Goal: Information Seeking & Learning: Check status

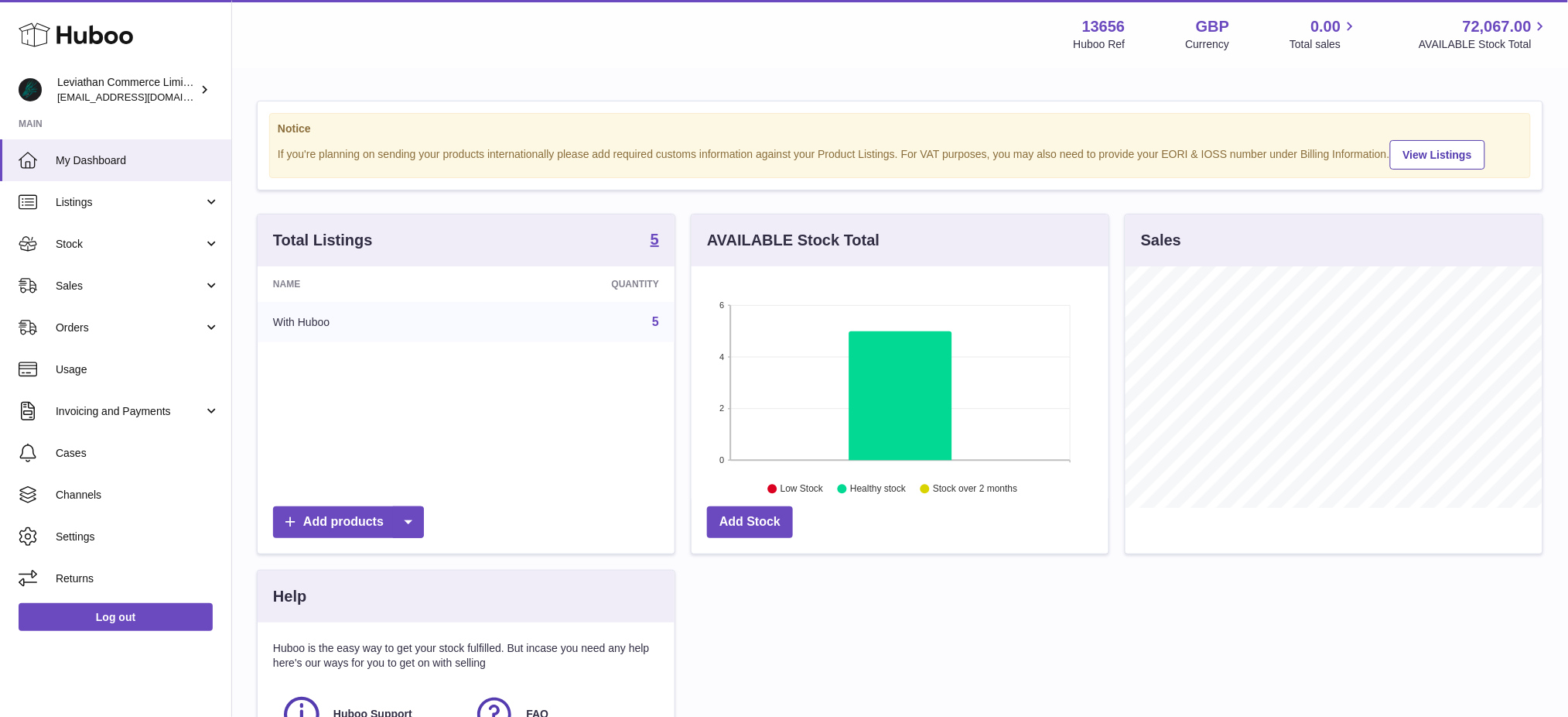
scroll to position [241, 417]
click at [110, 321] on span "Orders" at bounding box center [129, 328] width 147 height 15
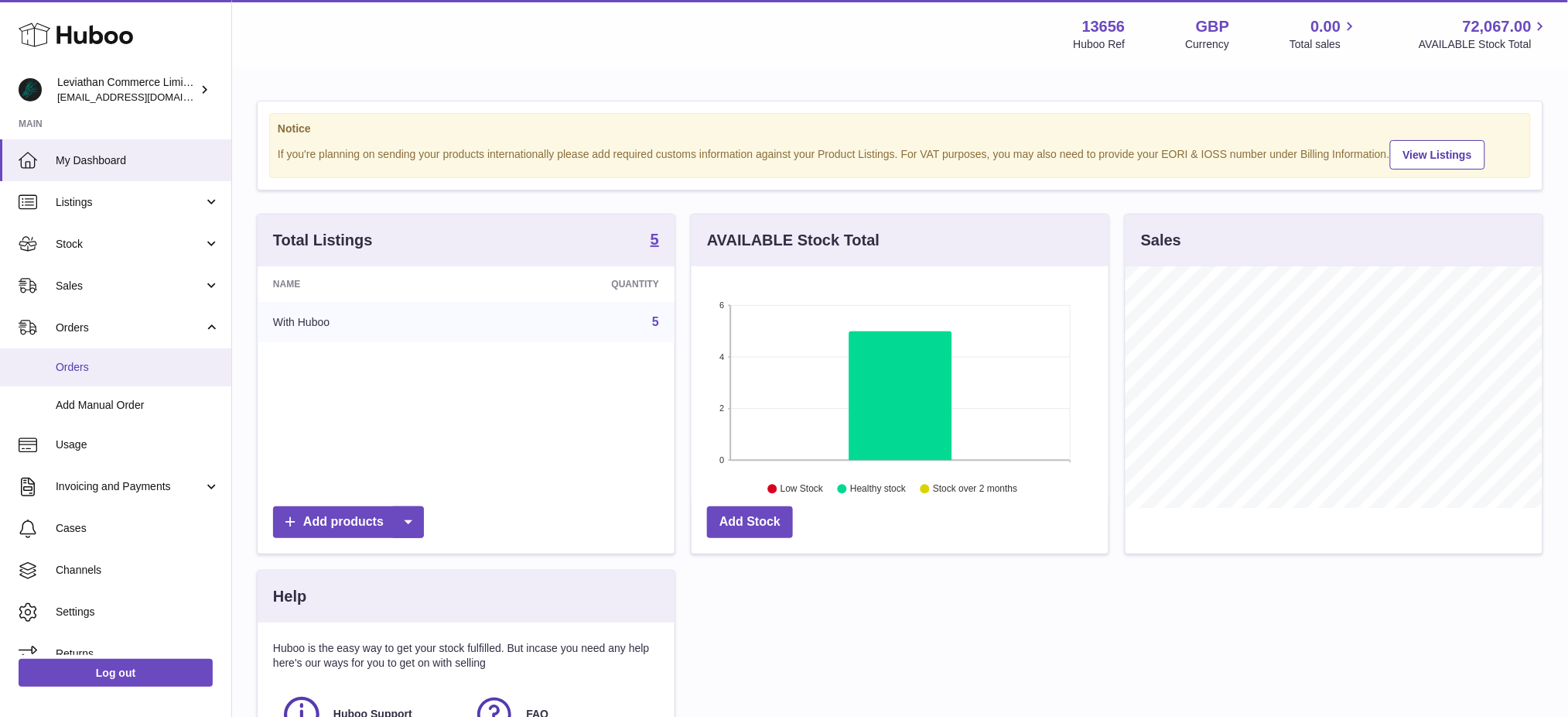
click at [114, 360] on span "Orders" at bounding box center [138, 366] width 164 height 15
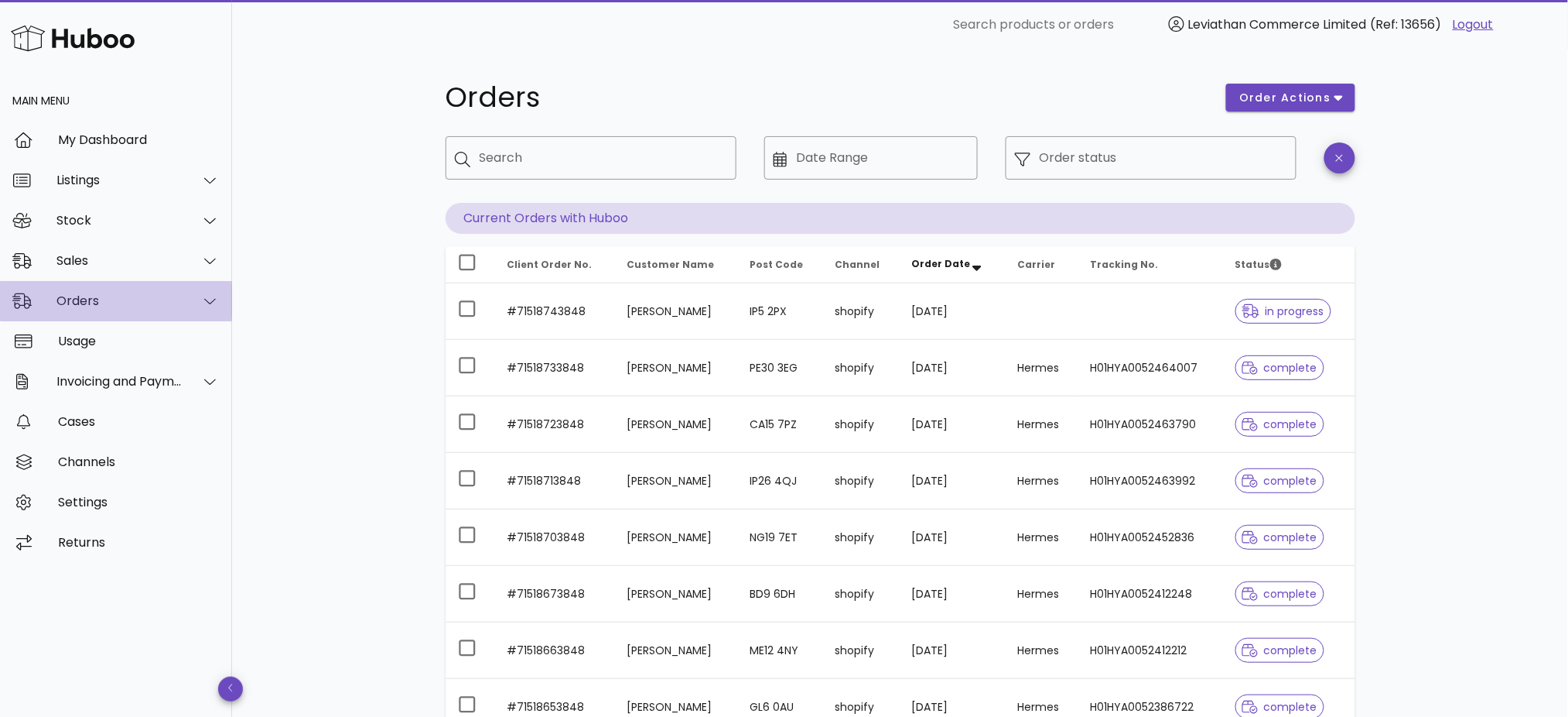
click at [107, 300] on div "Orders" at bounding box center [119, 300] width 126 height 15
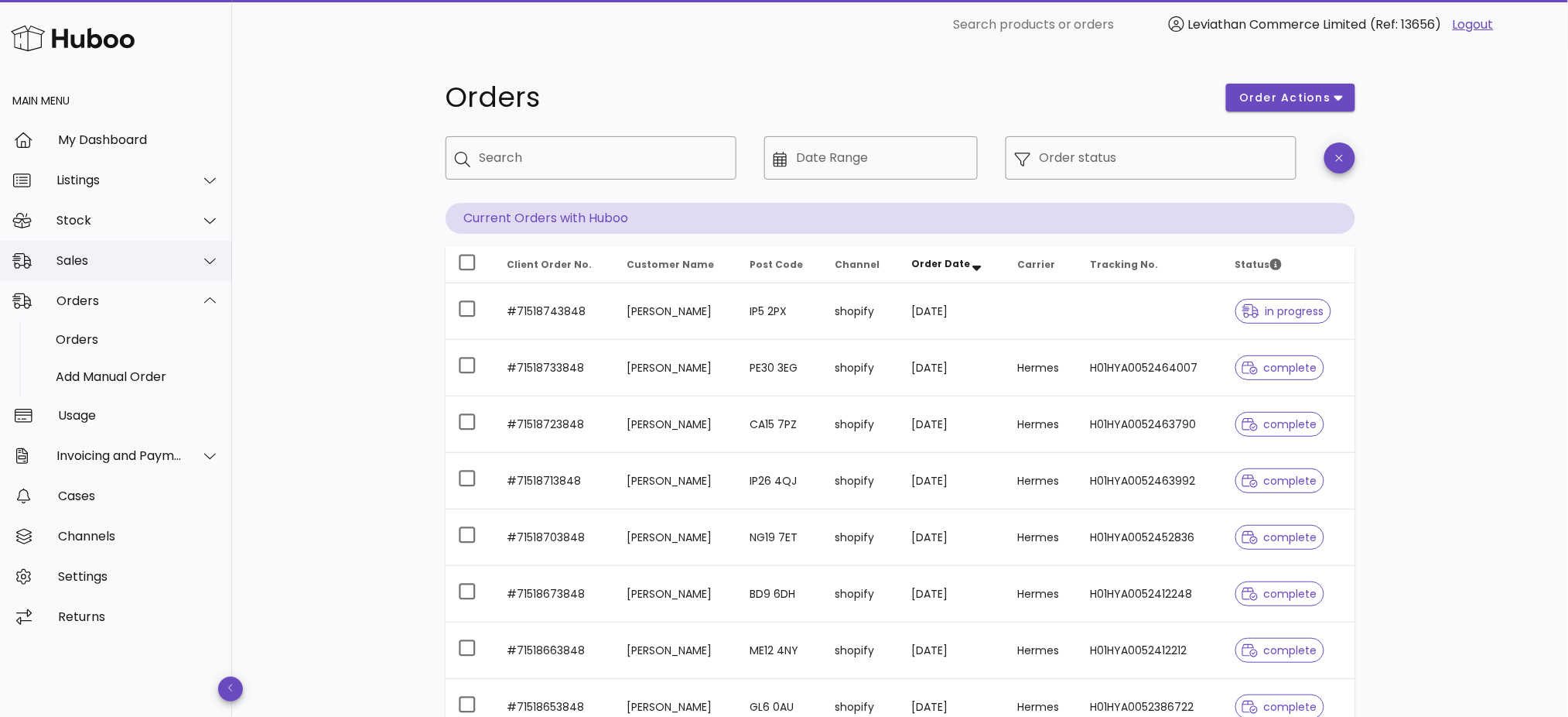
click at [119, 260] on div "Sales" at bounding box center [119, 260] width 126 height 15
click at [117, 293] on div "Sales" at bounding box center [138, 299] width 164 height 15
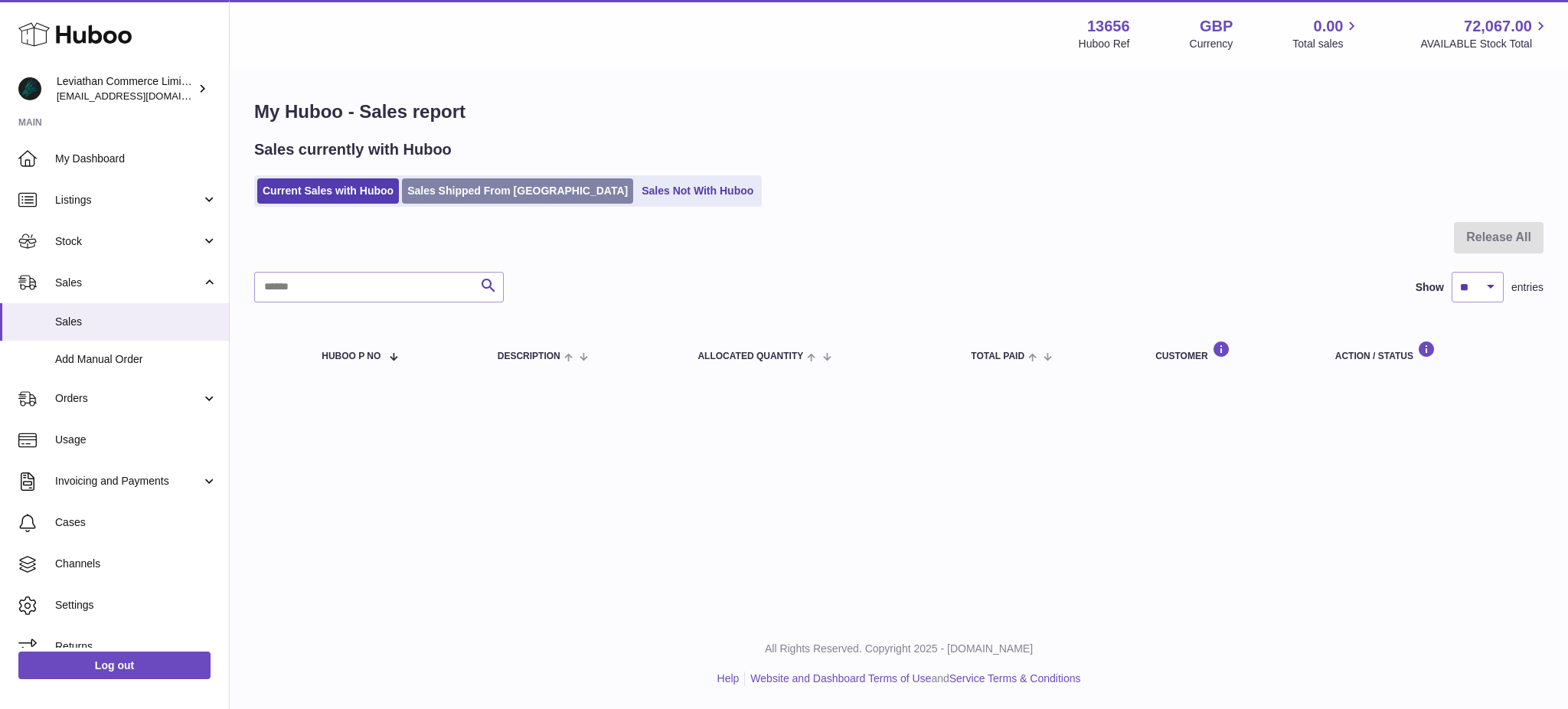
click at [510, 194] on link "Sales Shipped From [GEOGRAPHIC_DATA]" at bounding box center [517, 191] width 231 height 25
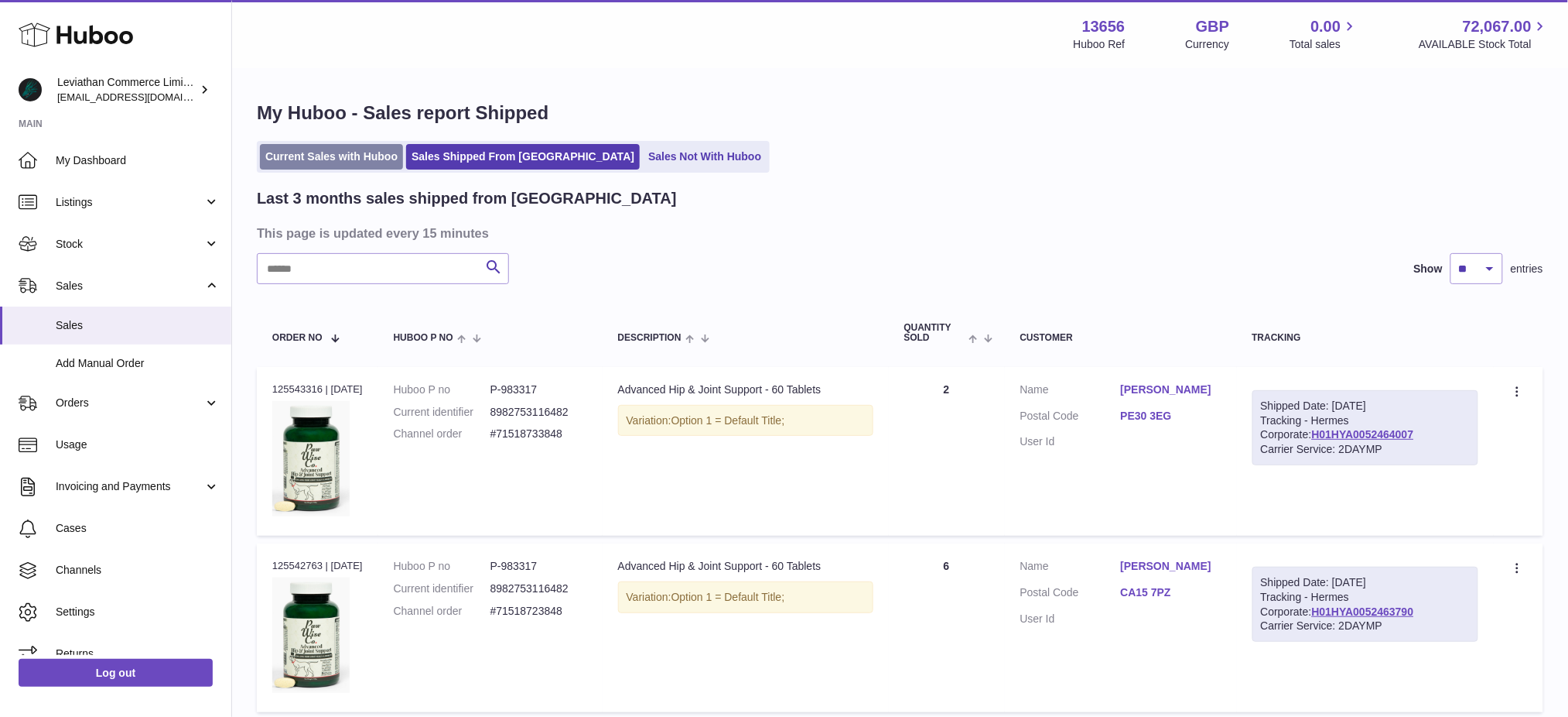
click at [338, 152] on link "Current Sales with Huboo" at bounding box center [332, 156] width 144 height 26
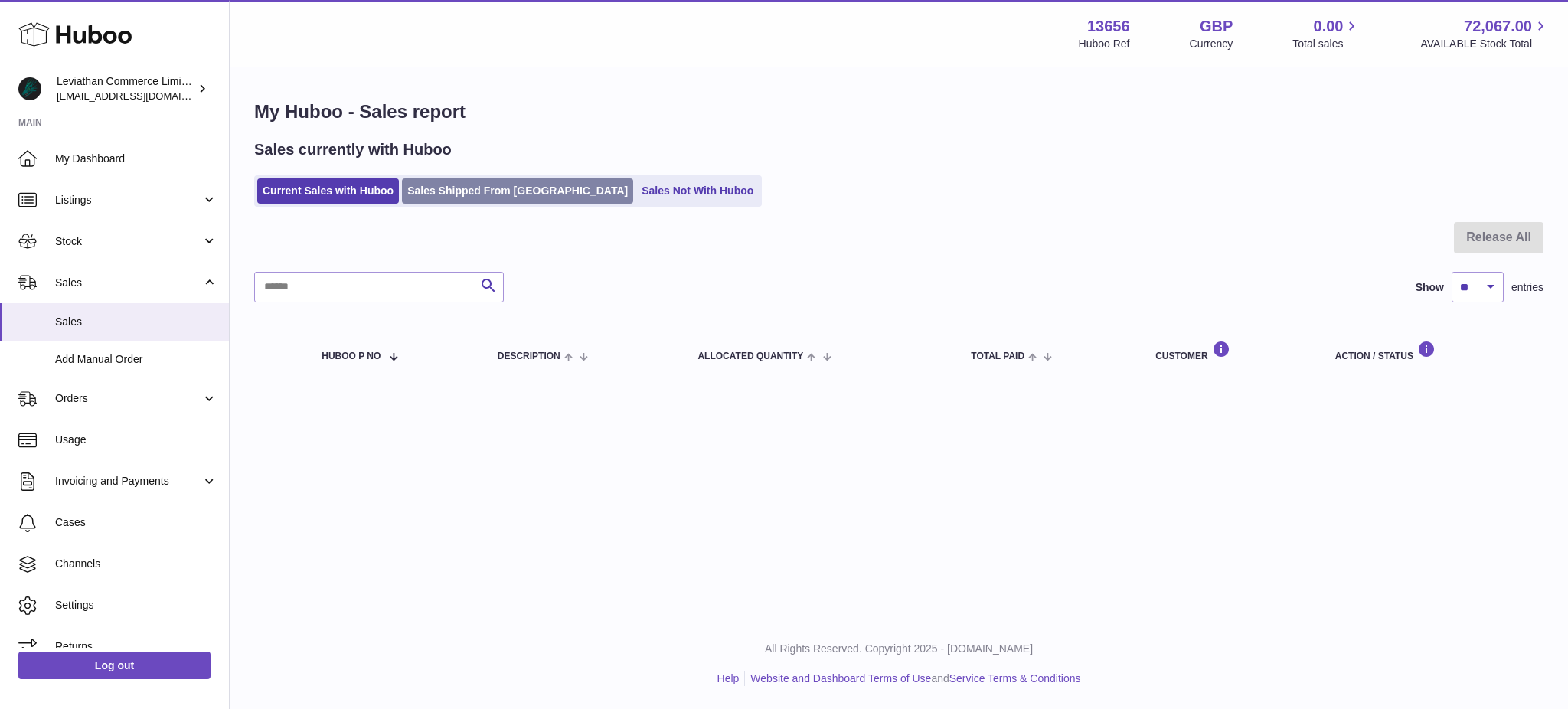
click at [449, 180] on link "Sales Shipped From [GEOGRAPHIC_DATA]" at bounding box center [517, 191] width 231 height 25
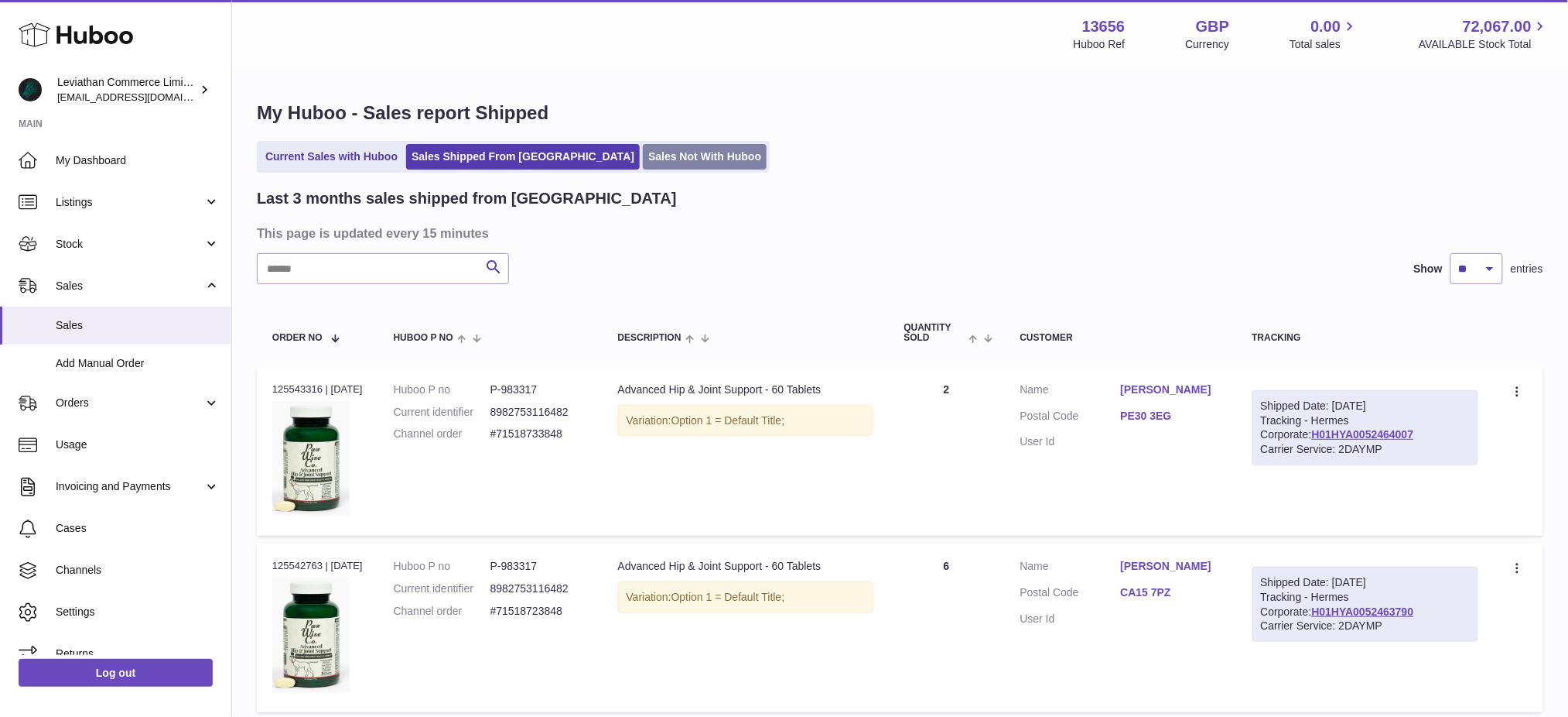
drag, startPoint x: 607, startPoint y: 154, endPoint x: 597, endPoint y: 164, distance: 14.1
click at [643, 154] on link "Sales Not With Huboo" at bounding box center [705, 156] width 124 height 26
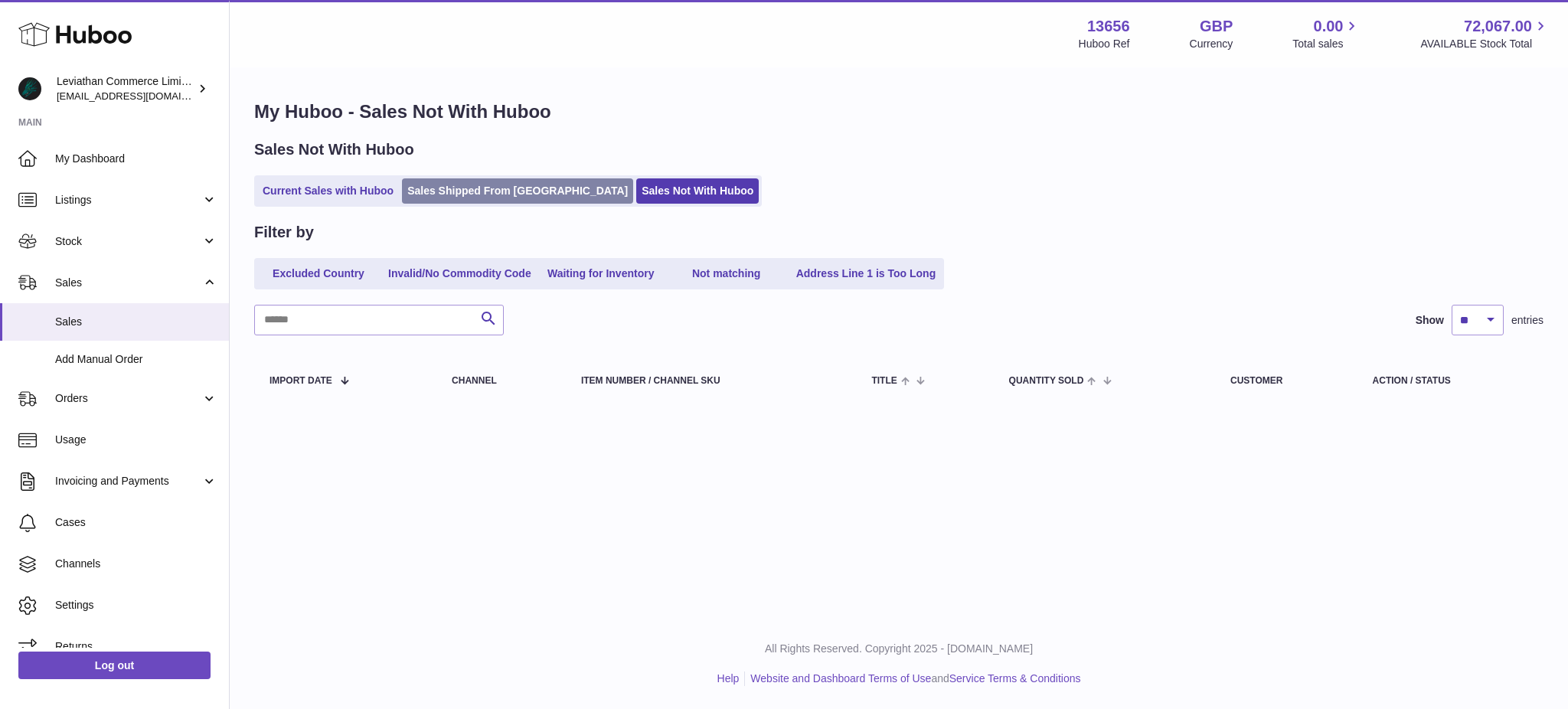
click at [414, 192] on link "Sales Shipped From [GEOGRAPHIC_DATA]" at bounding box center [517, 191] width 231 height 25
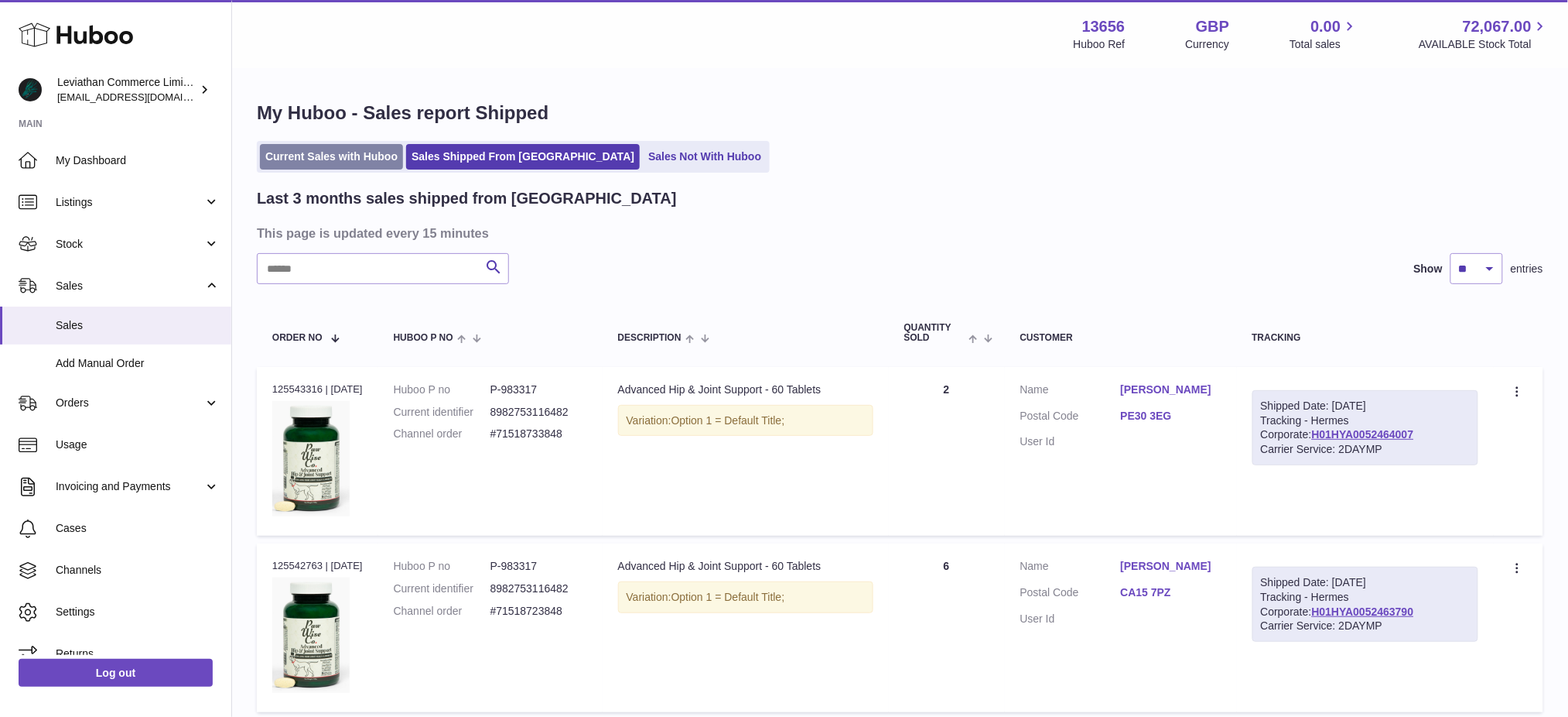
click at [353, 165] on link "Current Sales with Huboo" at bounding box center [332, 156] width 144 height 26
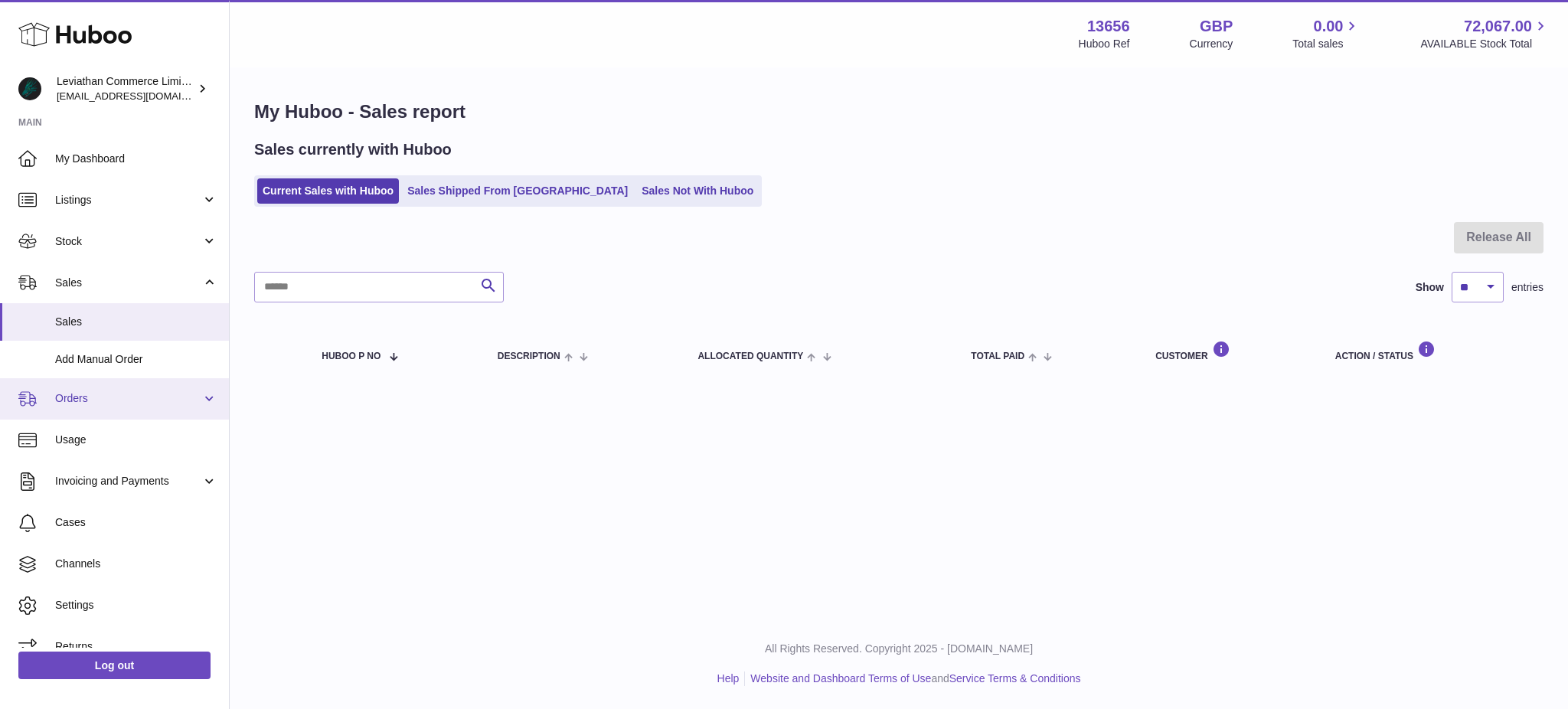
click at [124, 403] on span "Orders" at bounding box center [127, 398] width 146 height 15
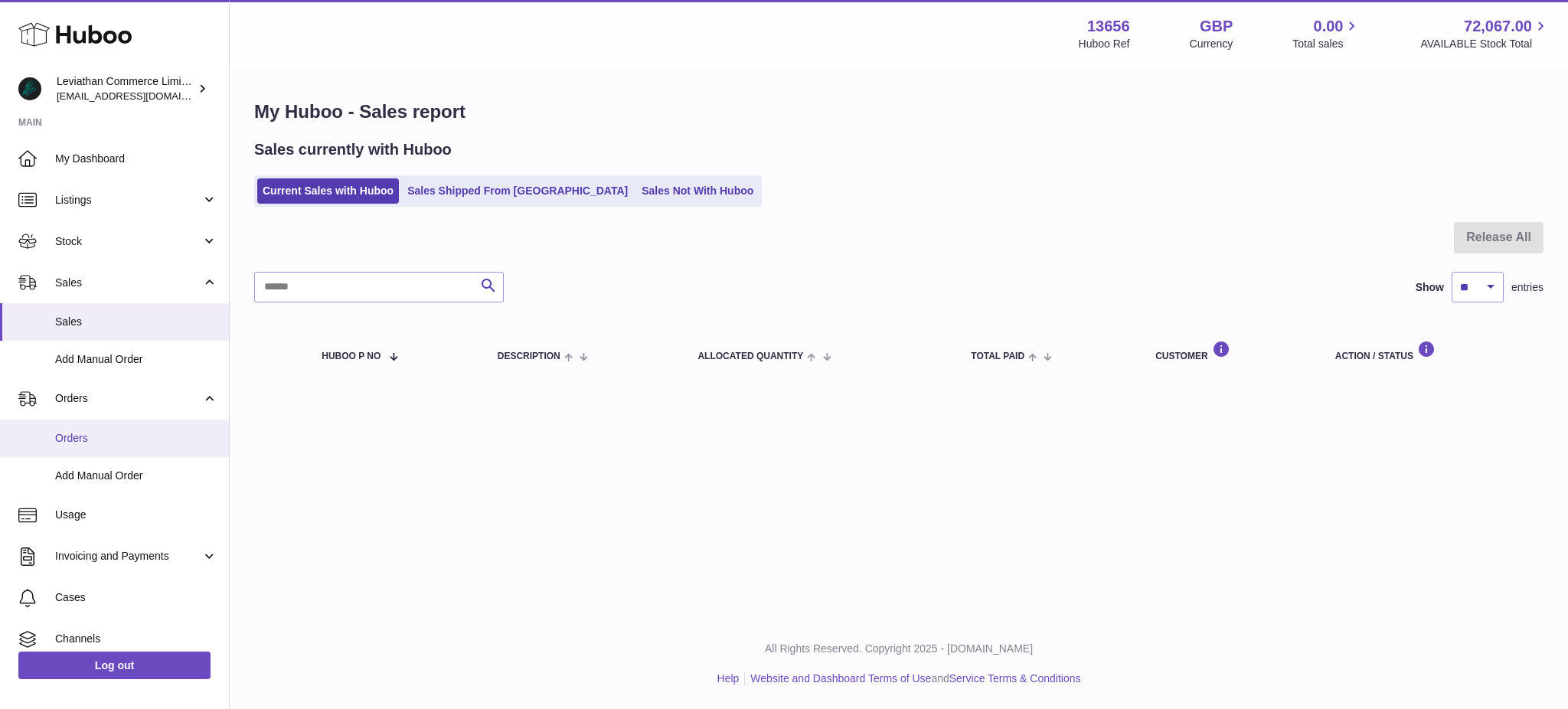
click at [104, 440] on span "Orders" at bounding box center [136, 438] width 163 height 15
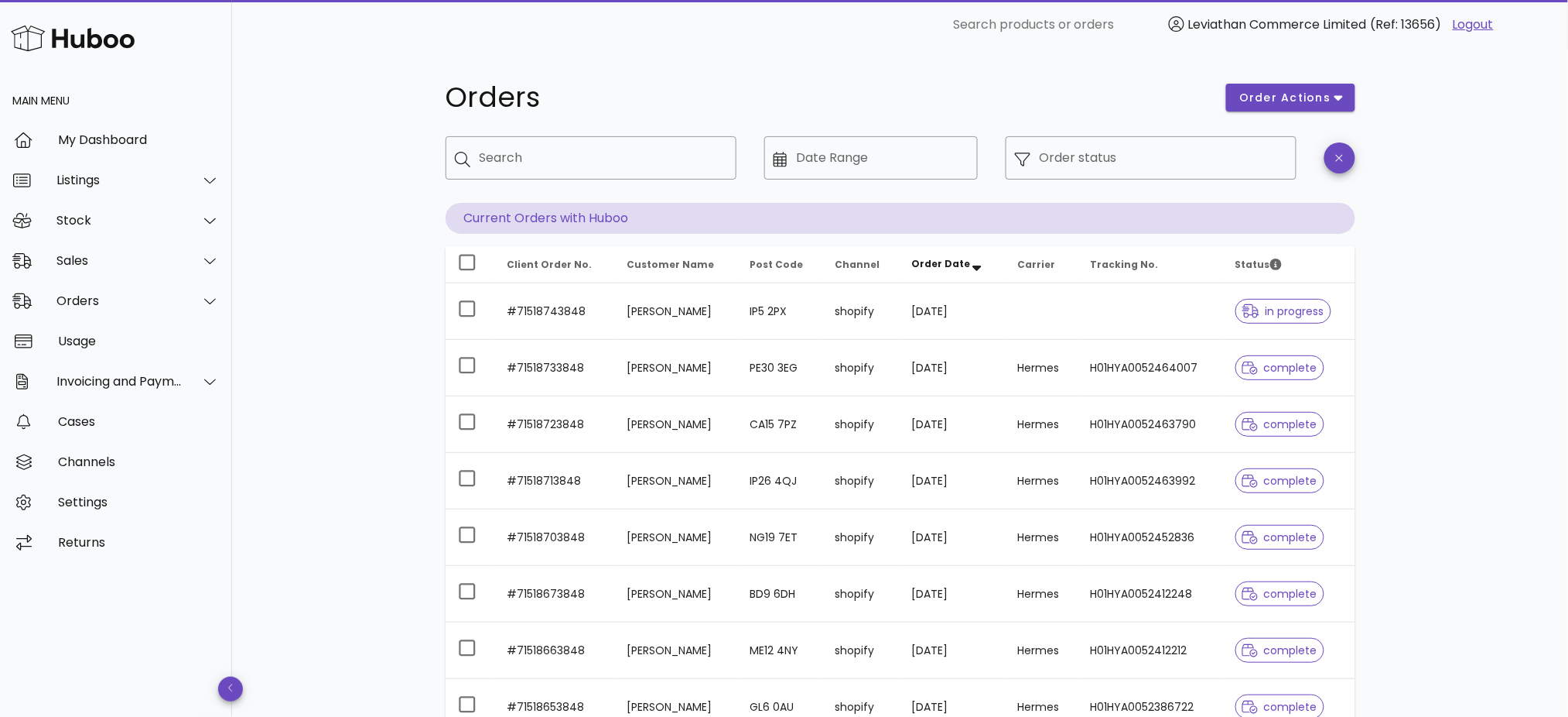
click at [288, 434] on div "Orders order actions ​ Search ​ Date Range ​ Order status Current Orders with H…" at bounding box center [900, 534] width 1336 height 970
